Goal: Check status: Check status

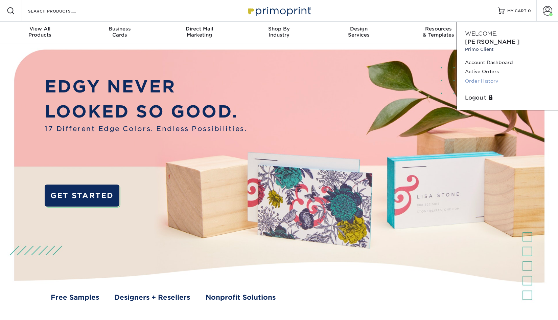
click at [480, 76] on link "Order History" at bounding box center [507, 80] width 85 height 9
click at [485, 76] on link "Order History" at bounding box center [507, 80] width 85 height 9
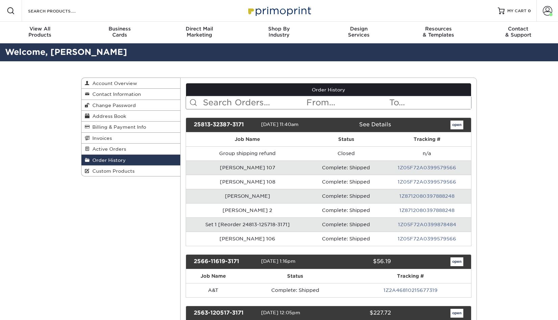
click at [462, 125] on link "open" at bounding box center [456, 124] width 13 height 9
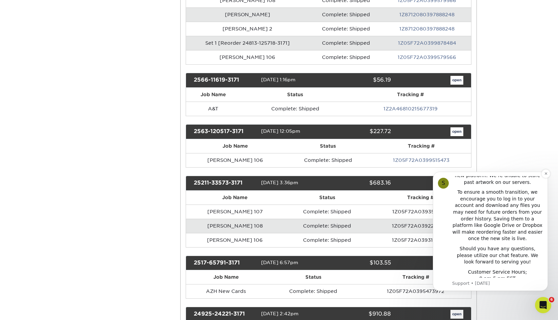
scroll to position [182, 0]
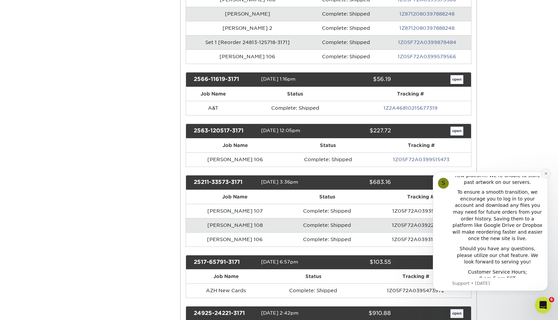
click at [545, 173] on icon "Dismiss notification" at bounding box center [545, 173] width 2 height 2
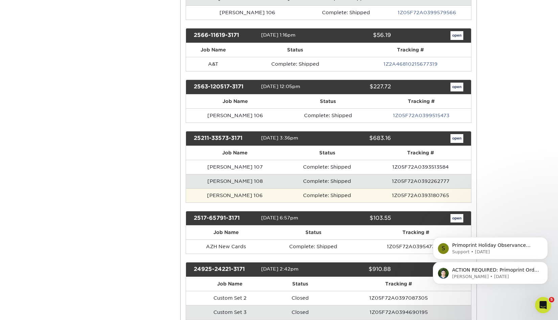
scroll to position [226, 0]
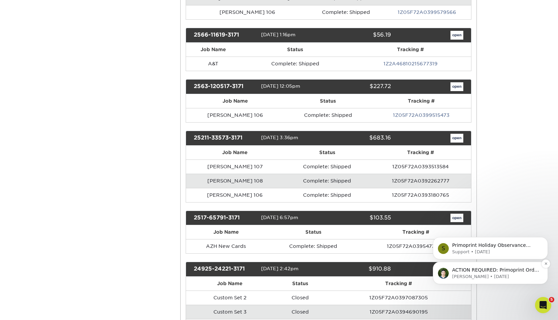
click at [488, 272] on p "ACTION REQUIRED: Primoprint Order 25813-32387-3171 Thank you for placing your o…" at bounding box center [495, 269] width 87 height 7
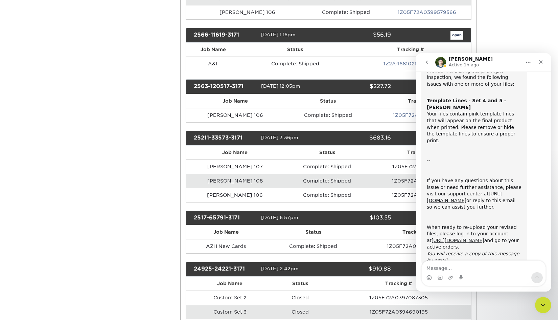
scroll to position [55, 0]
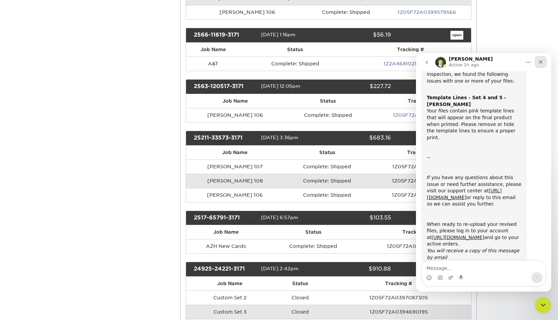
click at [541, 59] on icon "Close" at bounding box center [540, 61] width 5 height 5
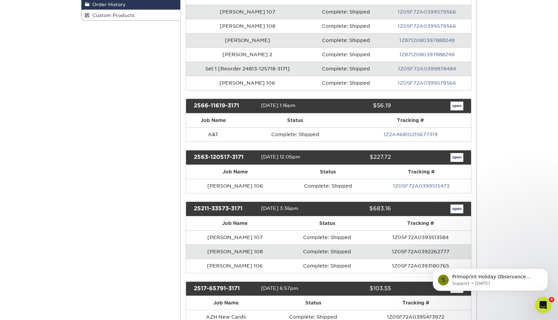
scroll to position [156, 0]
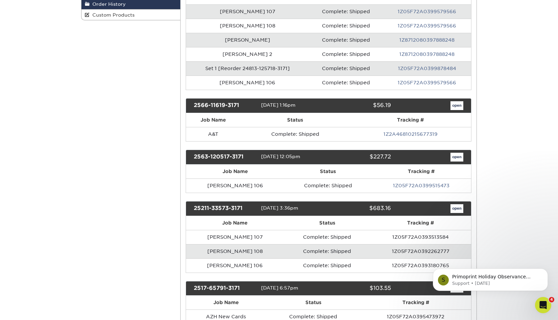
click at [452, 160] on link "open" at bounding box center [456, 157] width 13 height 9
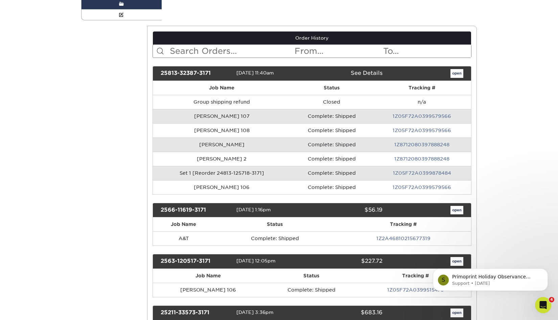
scroll to position [0, 0]
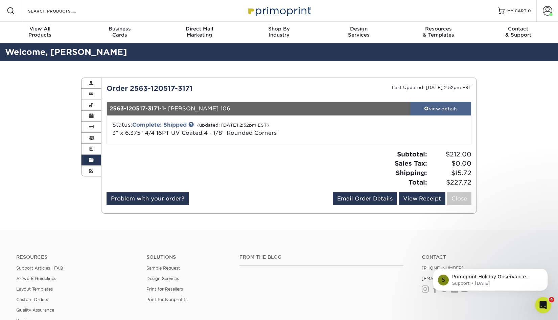
click at [448, 109] on div "view details" at bounding box center [440, 108] width 61 height 7
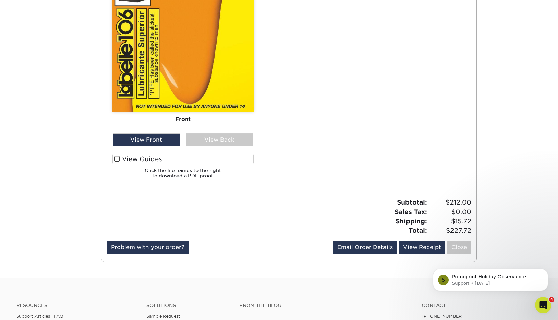
scroll to position [474, 0]
